Goal: Find specific page/section: Find specific page/section

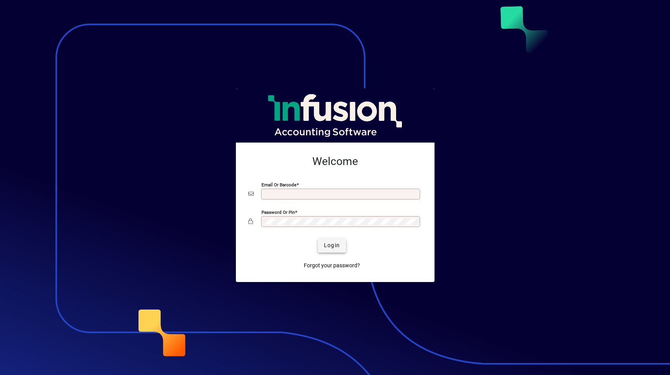
type input "**********"
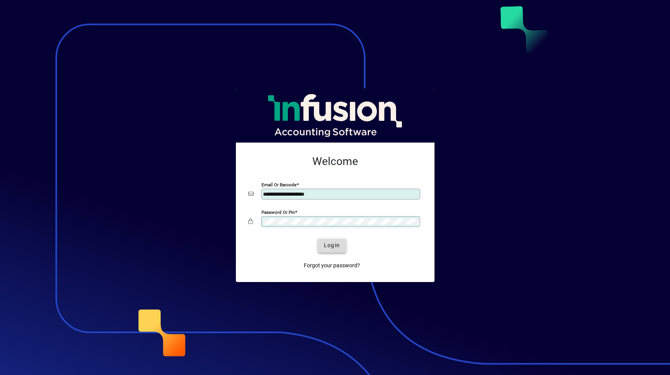
click at [327, 246] on span "Login" at bounding box center [332, 246] width 16 height 8
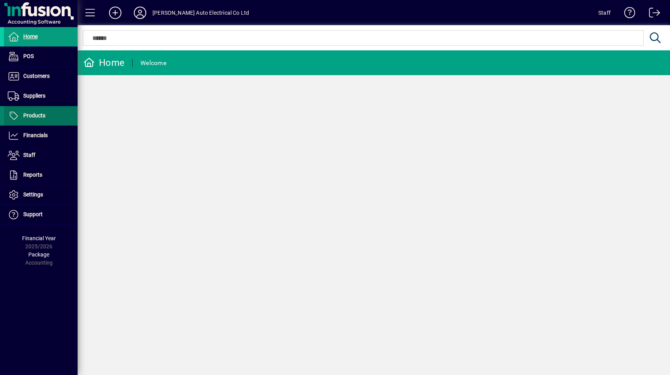
click at [37, 112] on span "Products" at bounding box center [25, 115] width 42 height 9
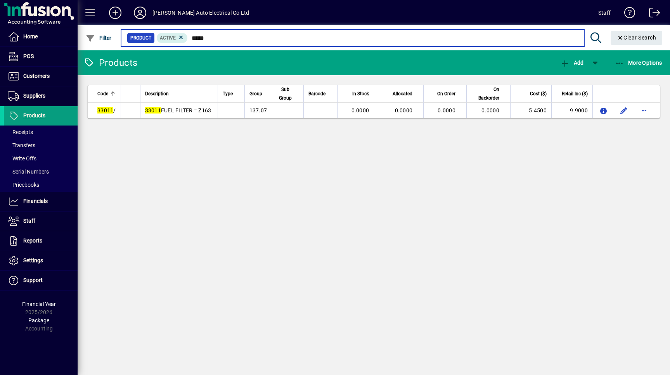
type input "*****"
